Goal: Find specific page/section: Find specific page/section

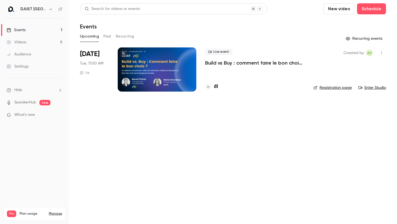
click at [217, 88] on h4 "61" at bounding box center [216, 86] width 4 height 7
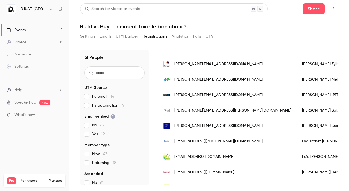
scroll to position [47, 0]
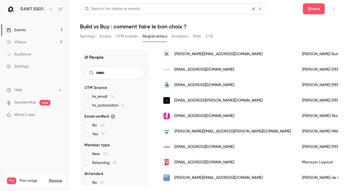
scroll to position [694, 0]
